Goal: Check status: Check status

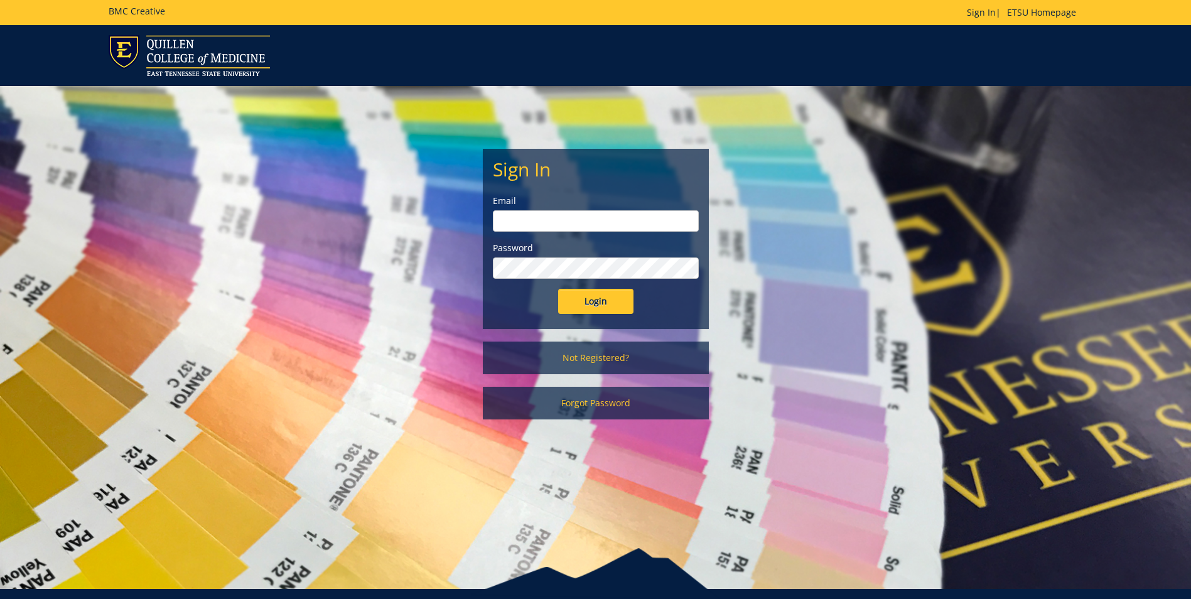
type input "[EMAIL_ADDRESS][DOMAIN_NAME]"
click at [622, 298] on input "Login" at bounding box center [595, 301] width 75 height 25
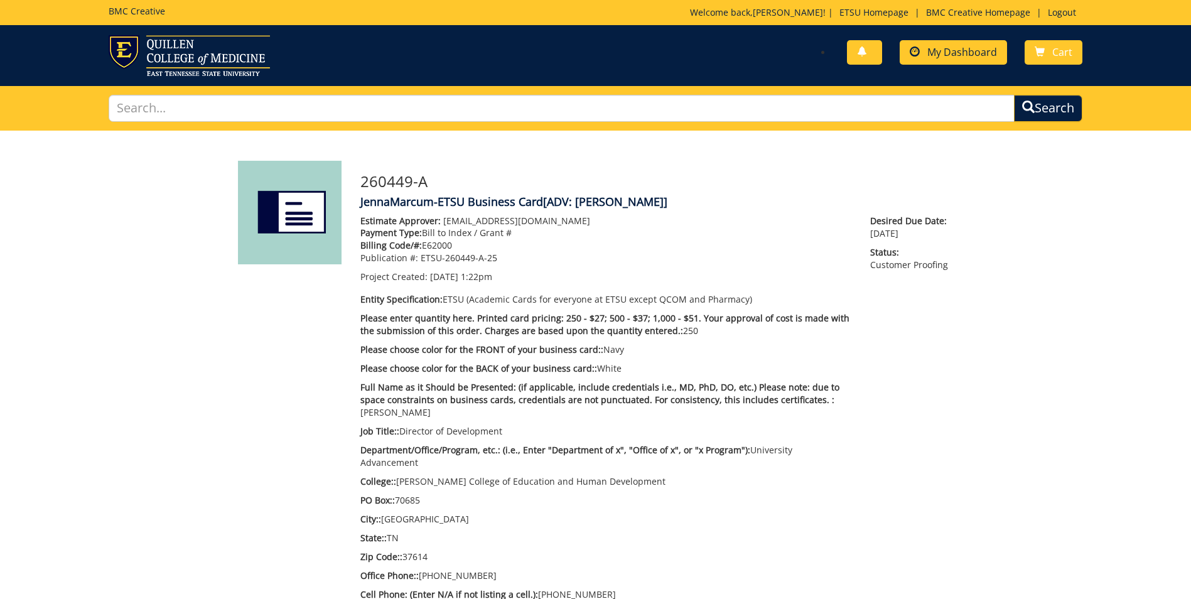
click at [990, 39] on div "You have no new notifications My Dashboard Cart" at bounding box center [843, 53] width 496 height 36
click at [991, 49] on span "My Dashboard" at bounding box center [962, 52] width 70 height 14
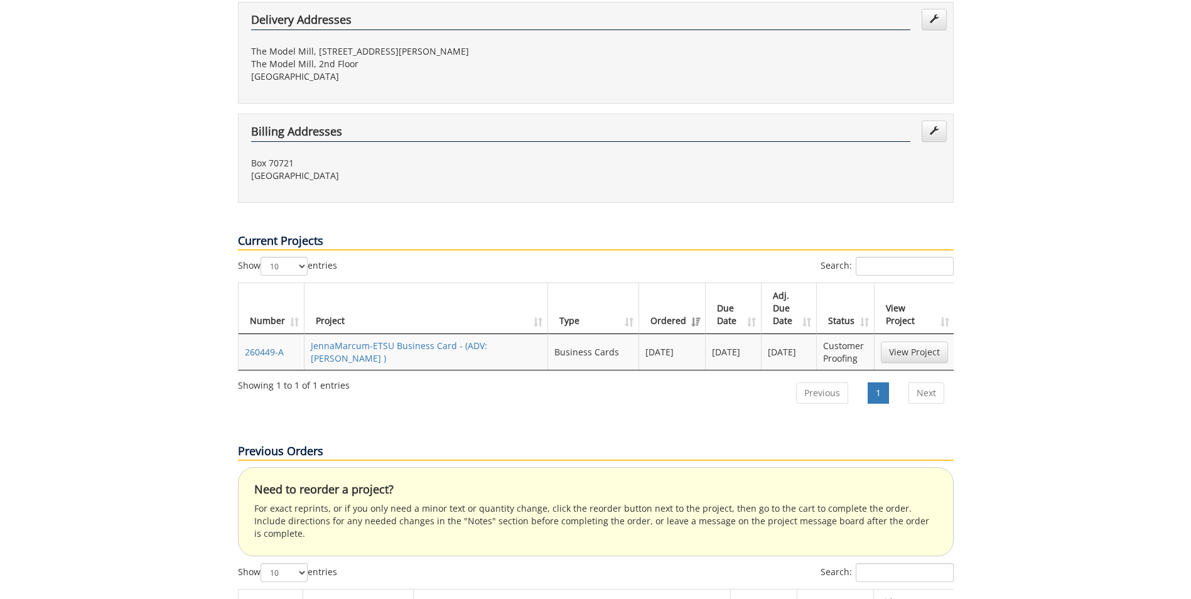
scroll to position [374, 0]
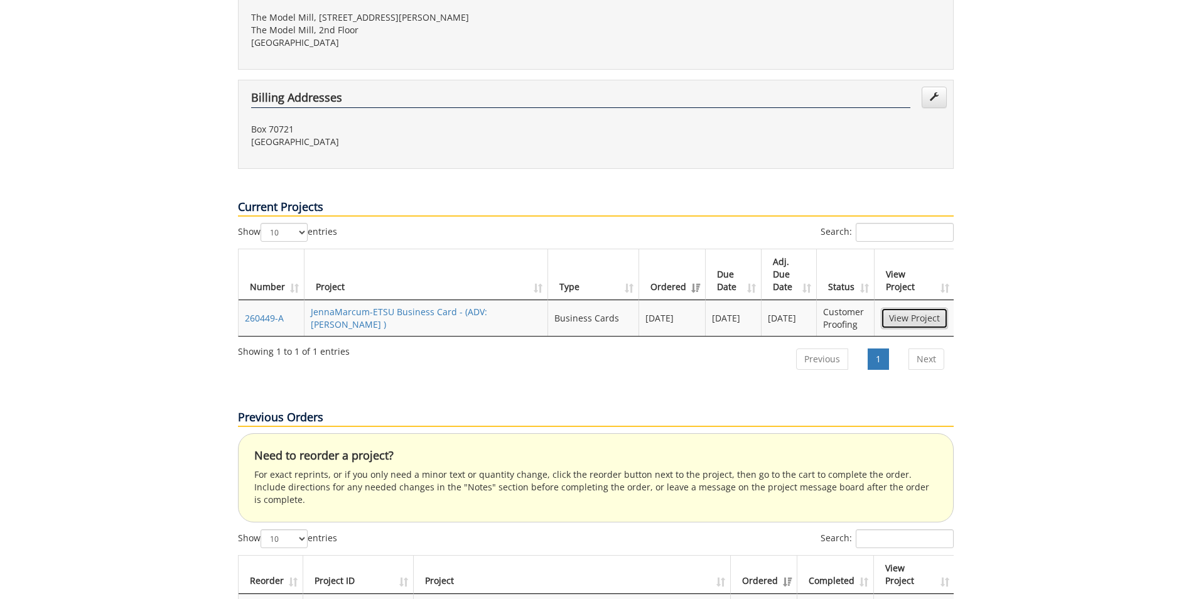
click at [905, 308] on link "View Project" at bounding box center [914, 318] width 67 height 21
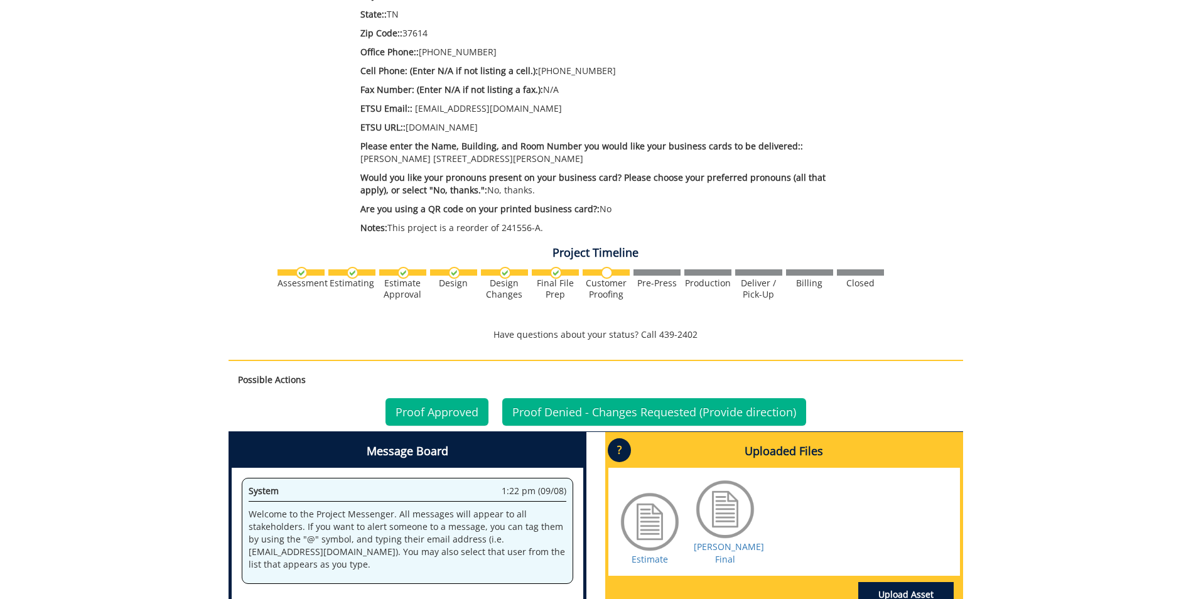
scroll to position [776, 0]
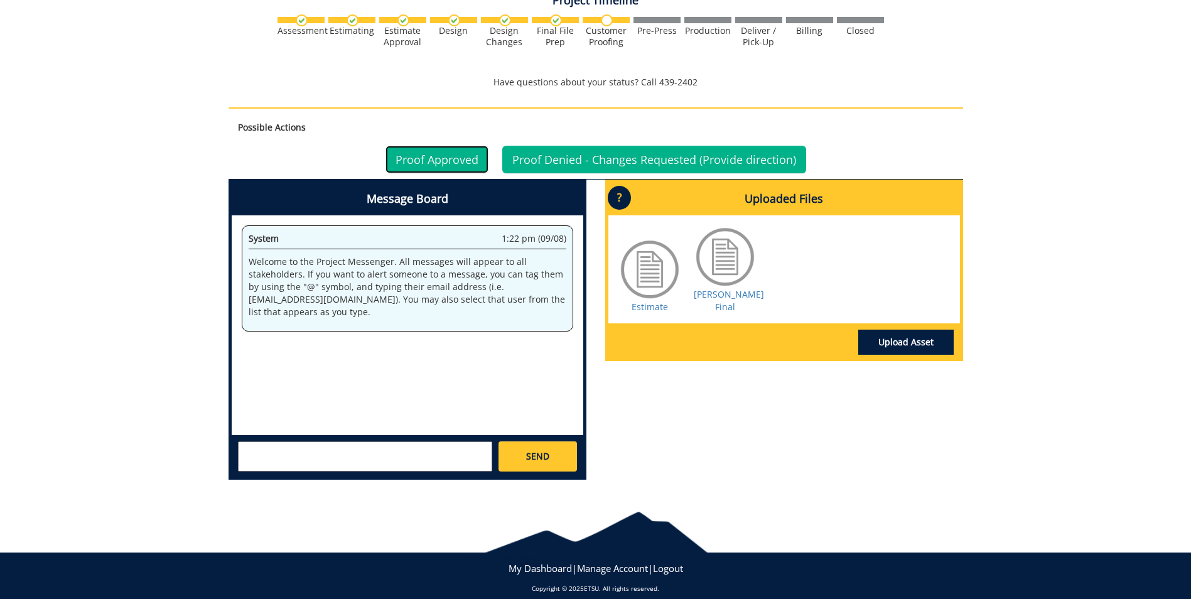
click at [432, 146] on link "Proof Approved" at bounding box center [436, 160] width 103 height 28
